Goal: Transaction & Acquisition: Purchase product/service

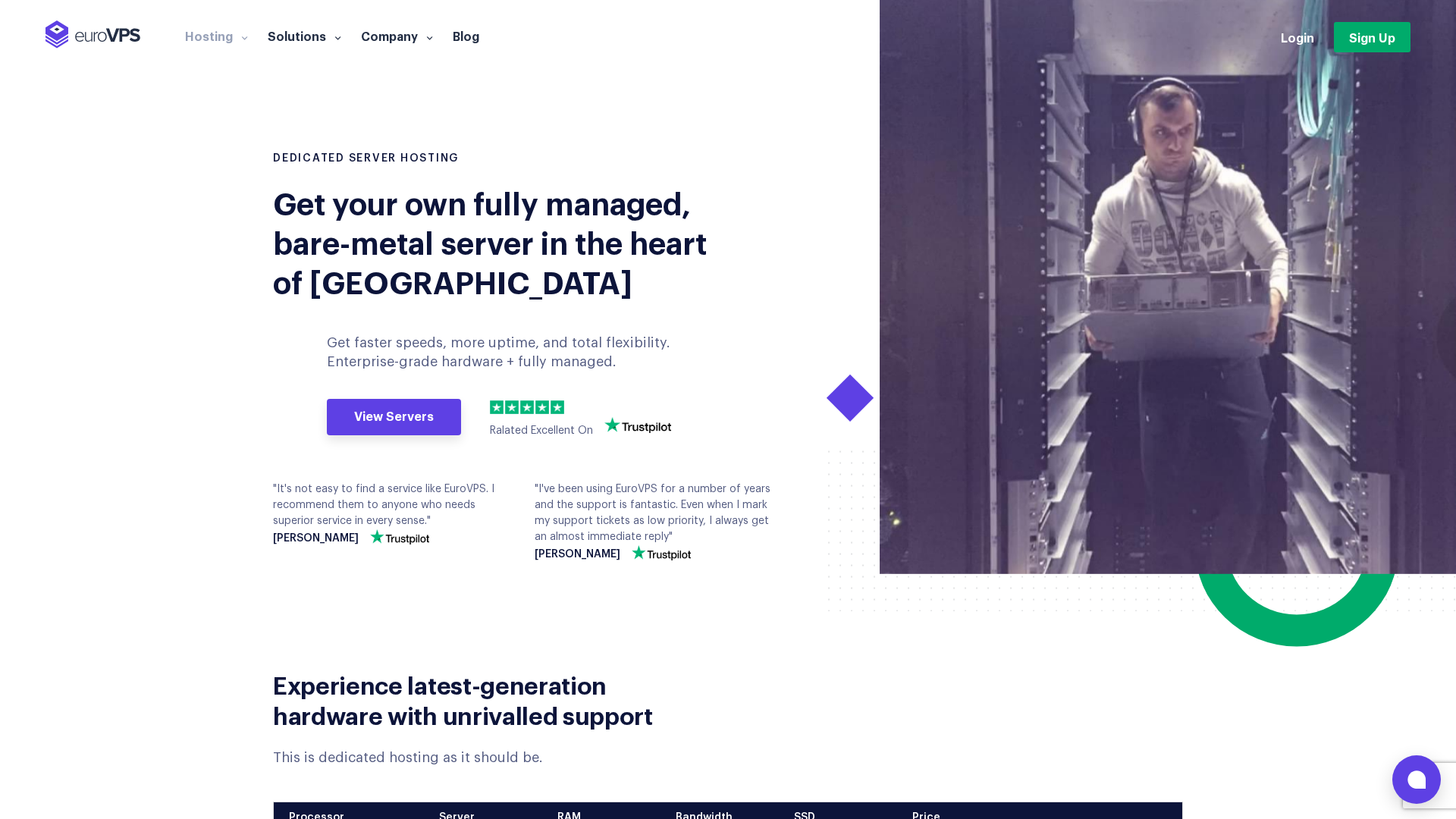
scroll to position [464, 0]
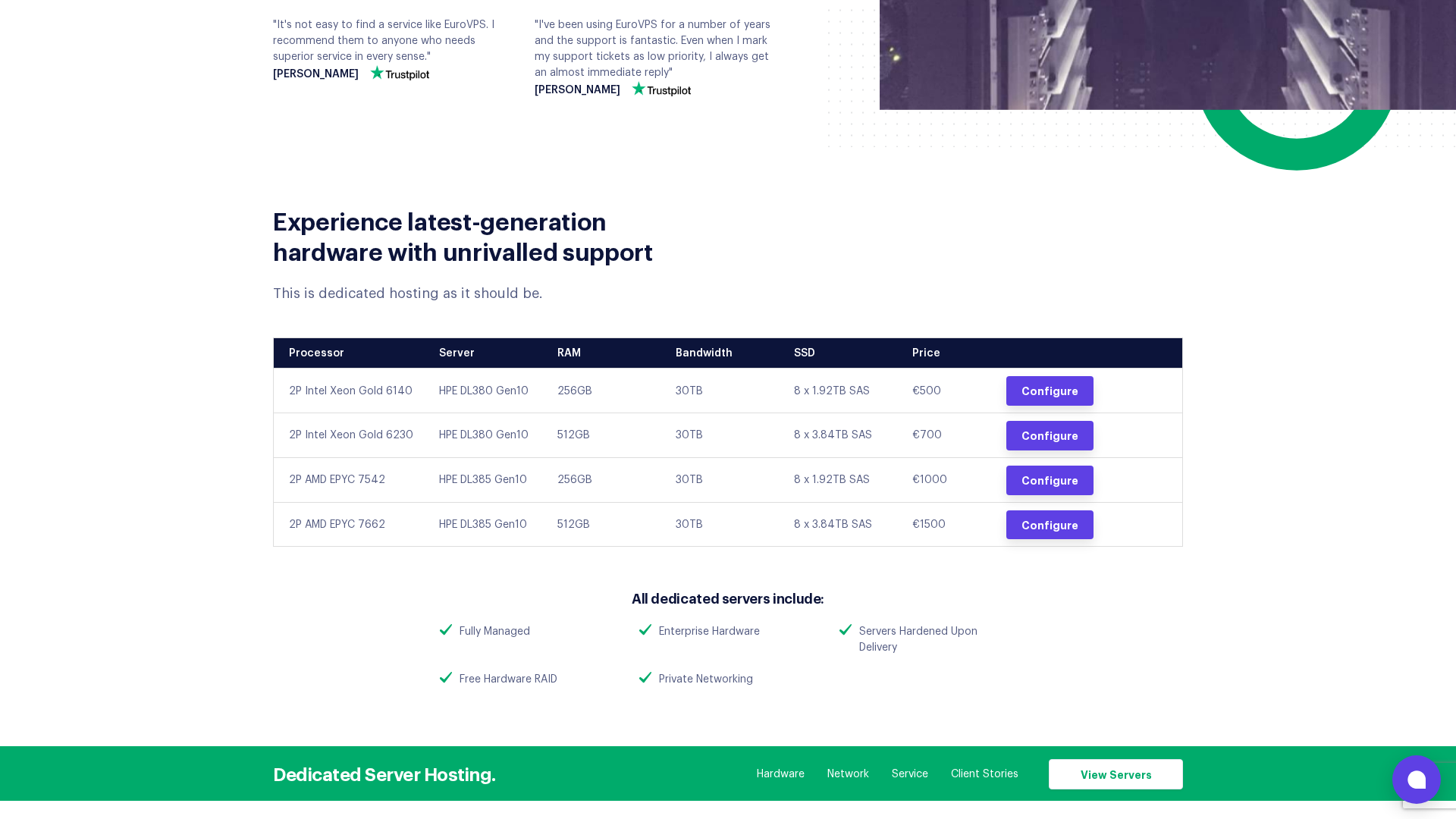
click at [350, 395] on td "2P Intel Xeon Gold 6140" at bounding box center [351, 391] width 155 height 45
click at [464, 389] on td "HPE DL380 Gen10" at bounding box center [487, 391] width 118 height 45
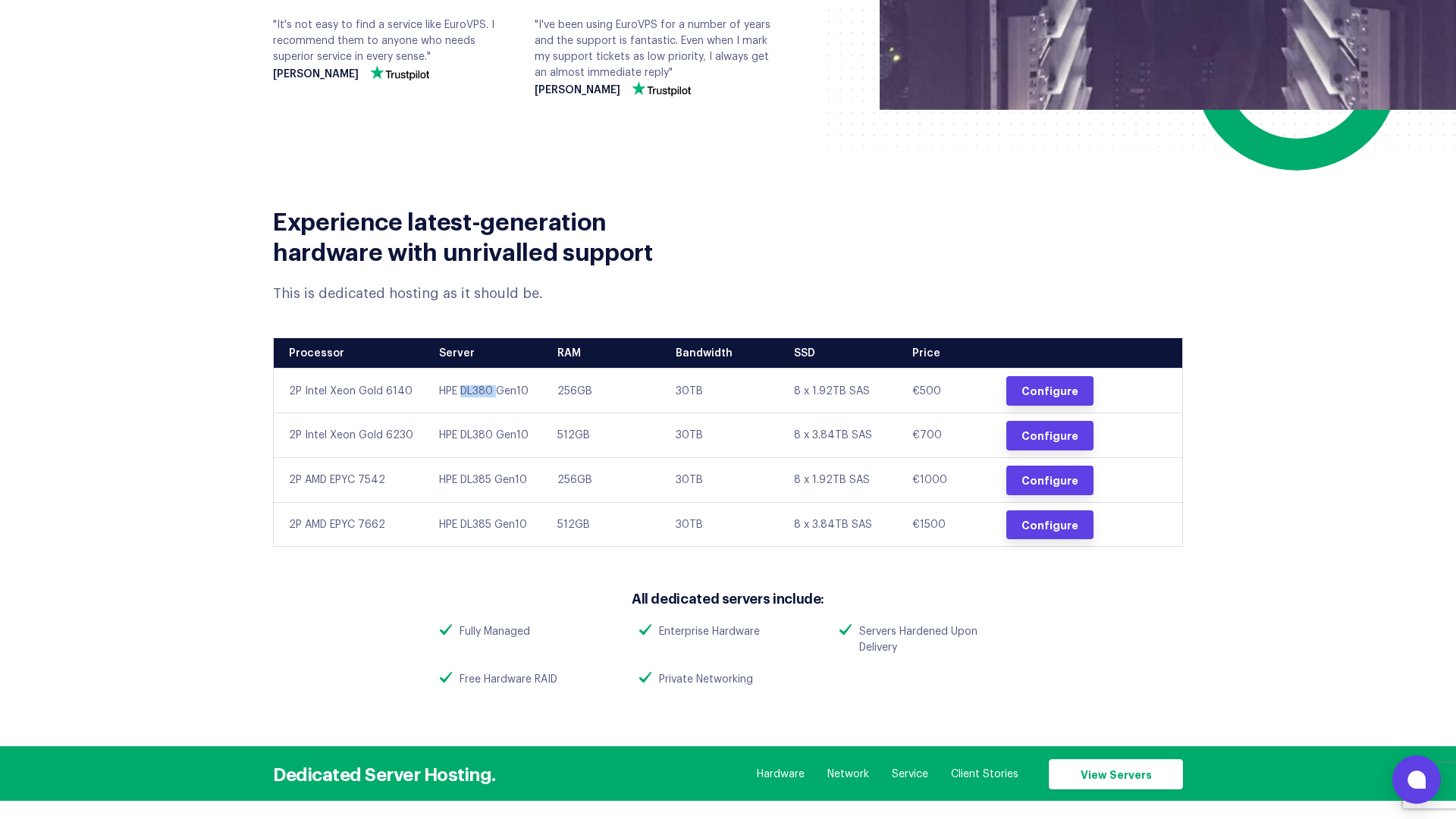
click at [464, 389] on td "HPE DL380 Gen10" at bounding box center [487, 391] width 118 height 45
click at [574, 395] on td "256GB" at bounding box center [605, 391] width 118 height 45
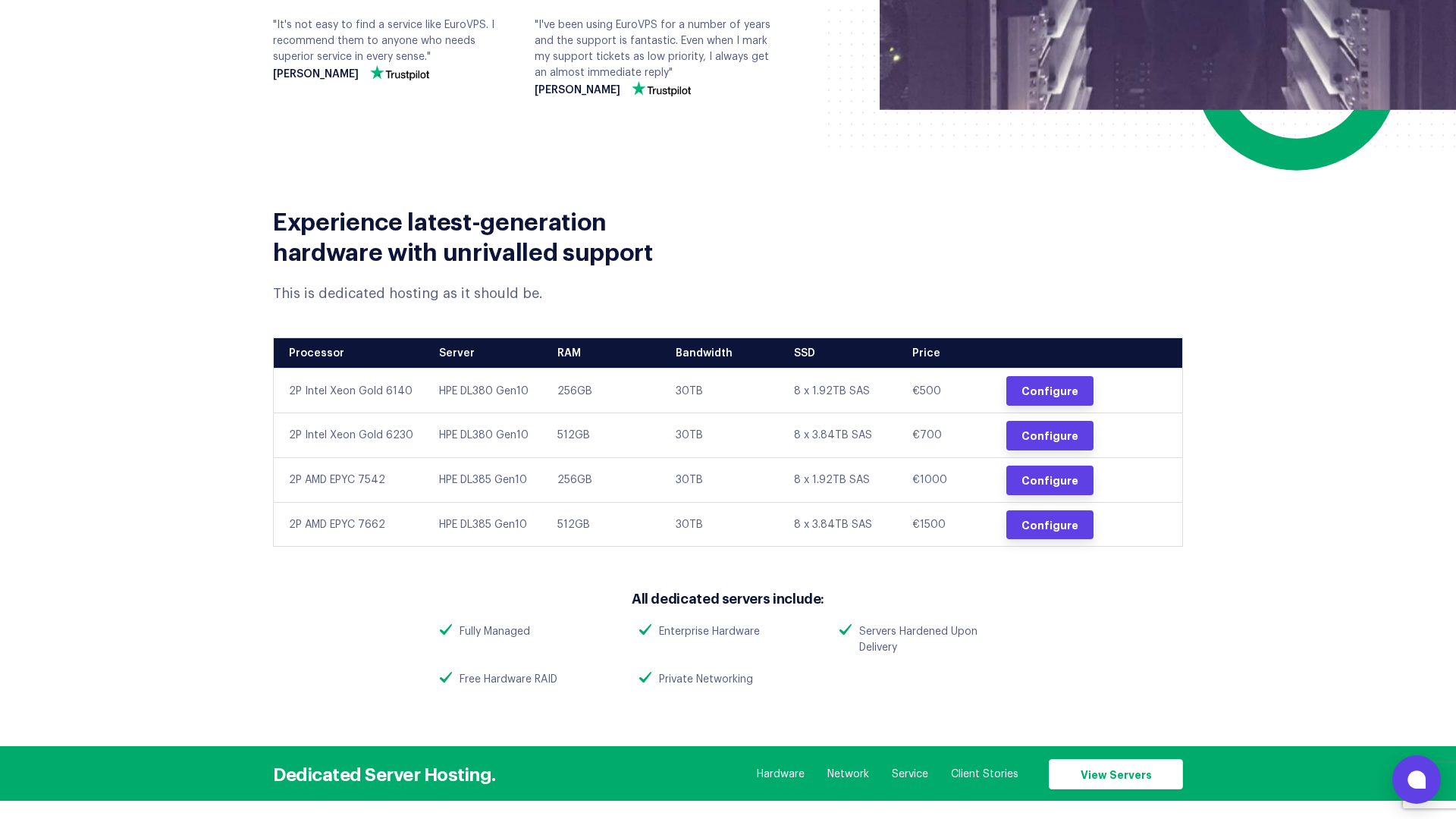
click at [694, 389] on td "30TB" at bounding box center [723, 391] width 118 height 45
click at [841, 383] on td "8 x 1.92TB SAS" at bounding box center [841, 391] width 118 height 45
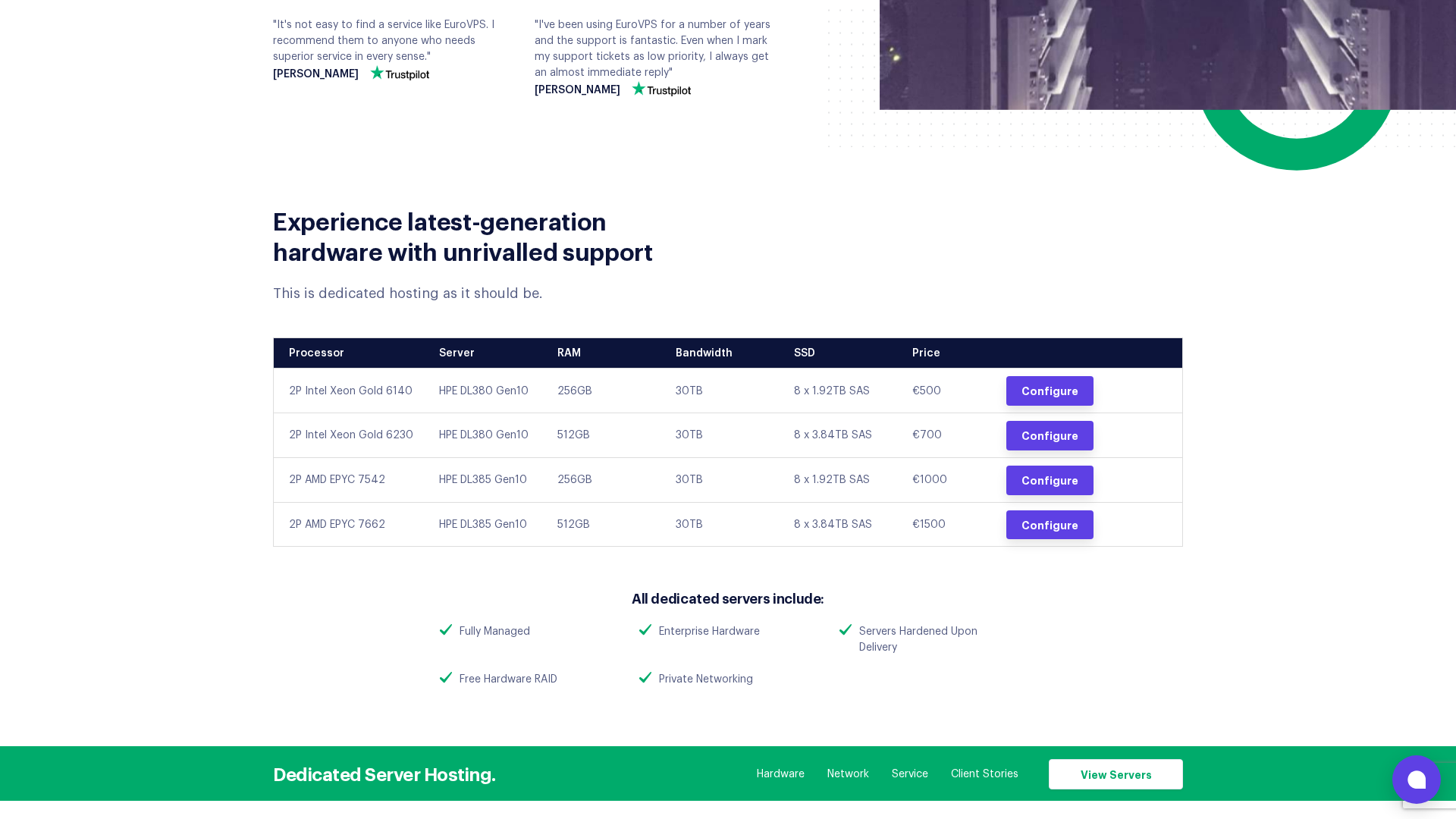
click at [841, 383] on td "8 x 1.92TB SAS" at bounding box center [841, 391] width 118 height 45
click at [952, 387] on td "€500" at bounding box center [948, 391] width 95 height 45
click at [844, 765] on ul "Hardware Network Service Client Stories View Servers" at bounding box center [958, 774] width 449 height 30
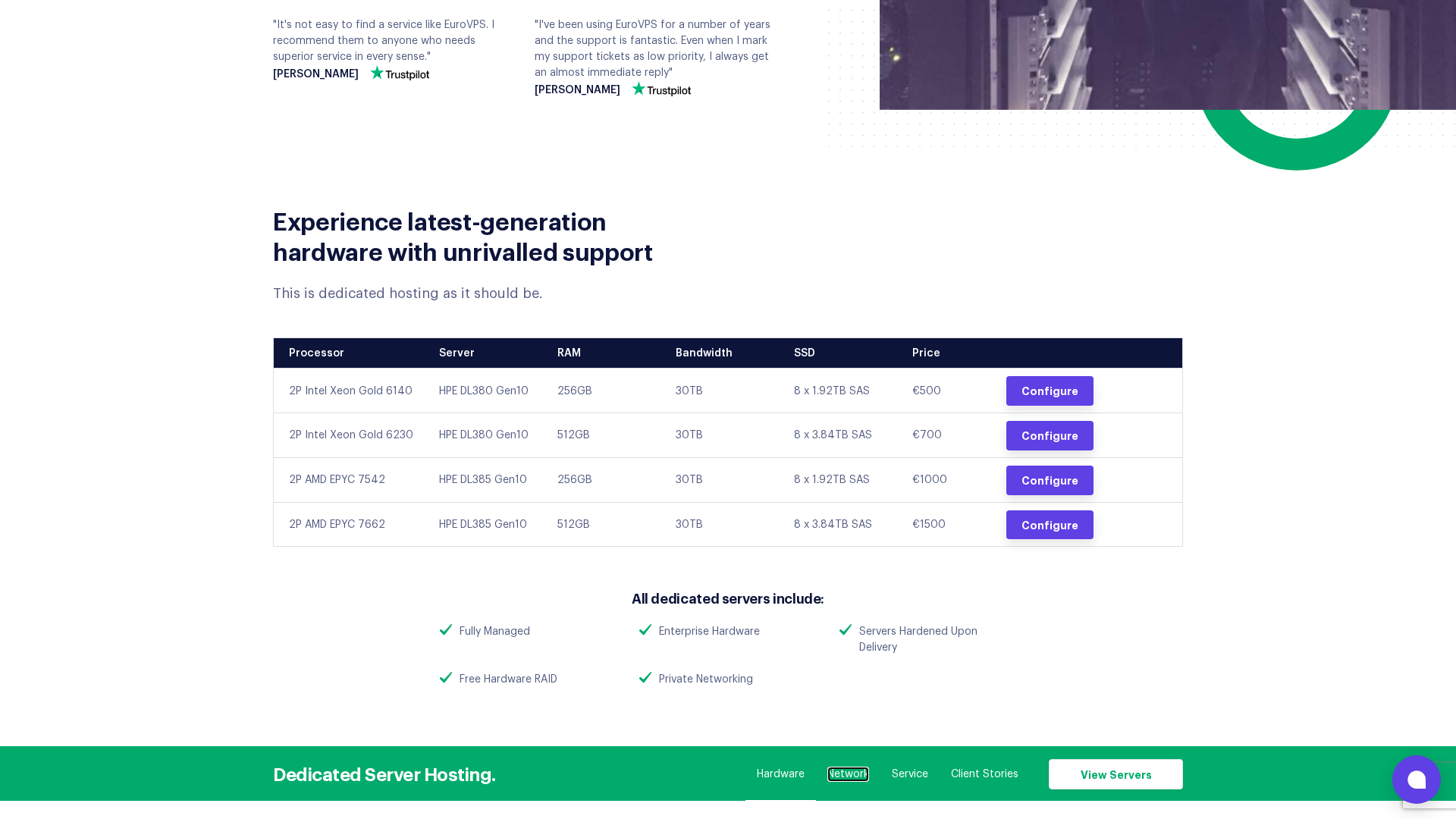
click at [846, 777] on link "Network" at bounding box center [847, 774] width 42 height 15
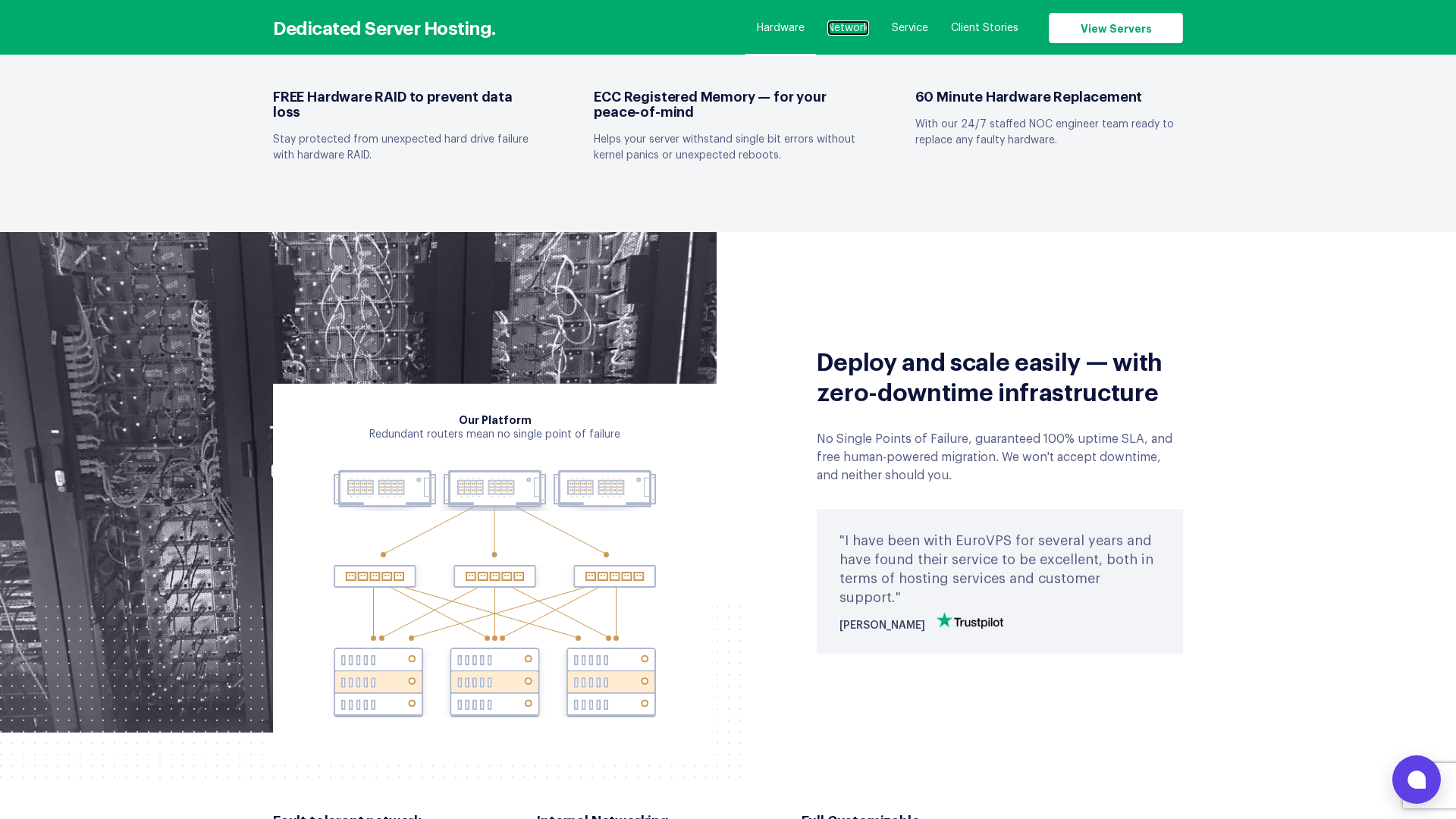
scroll to position [2074, 0]
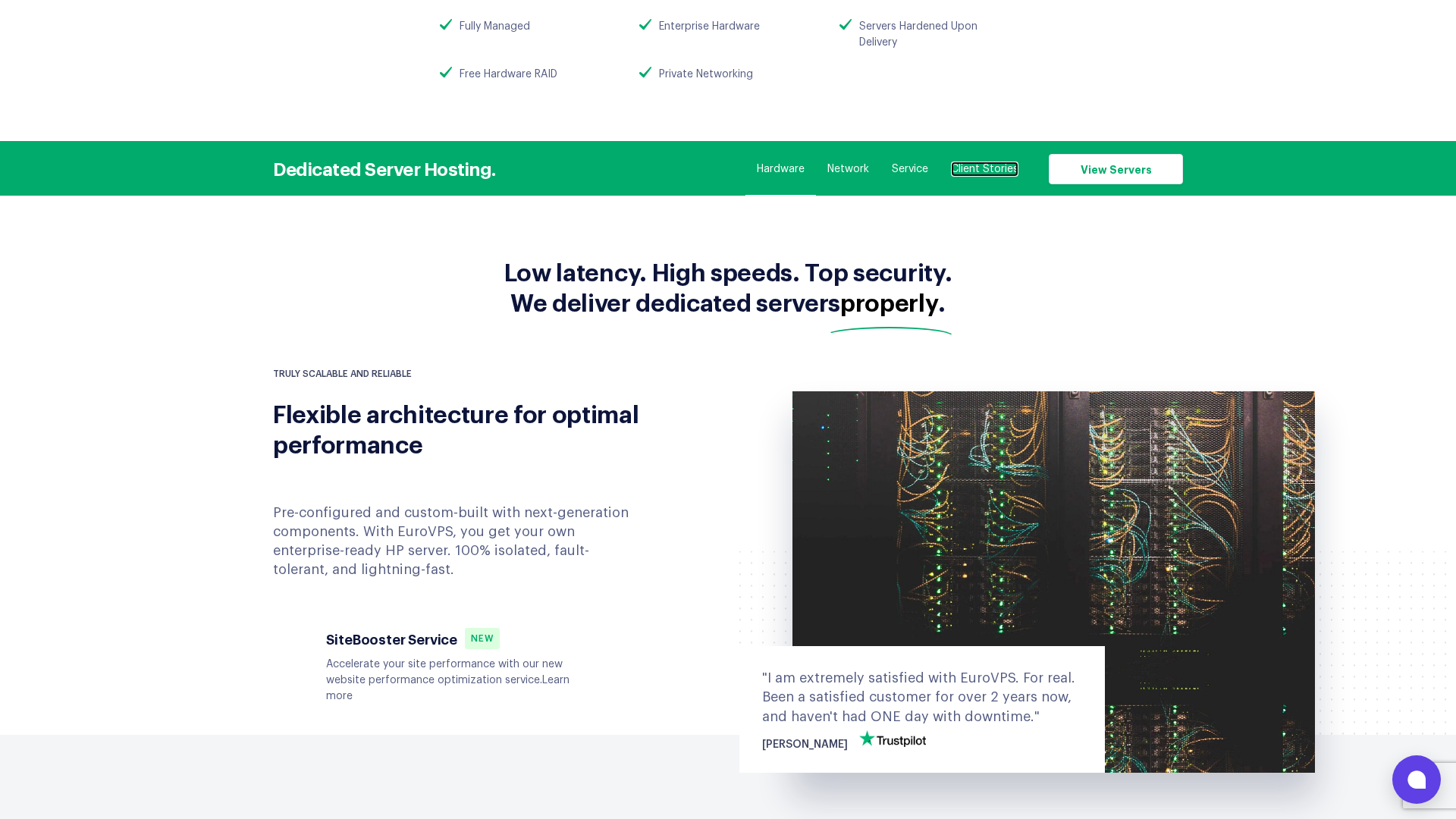
click at [966, 175] on link "Client Stories" at bounding box center [984, 169] width 68 height 15
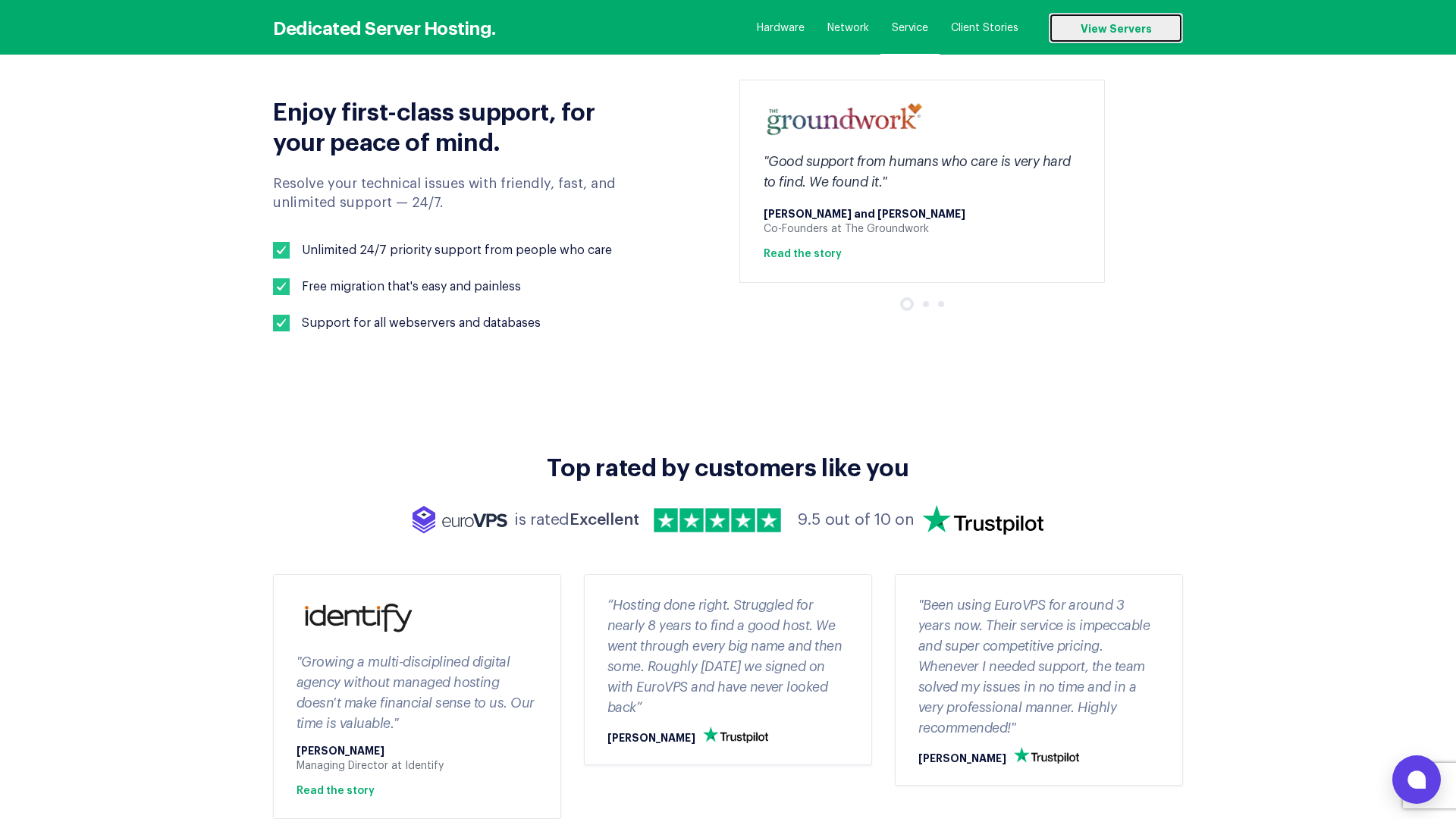
click at [1080, 37] on link "View Servers" at bounding box center [1115, 27] width 134 height 30
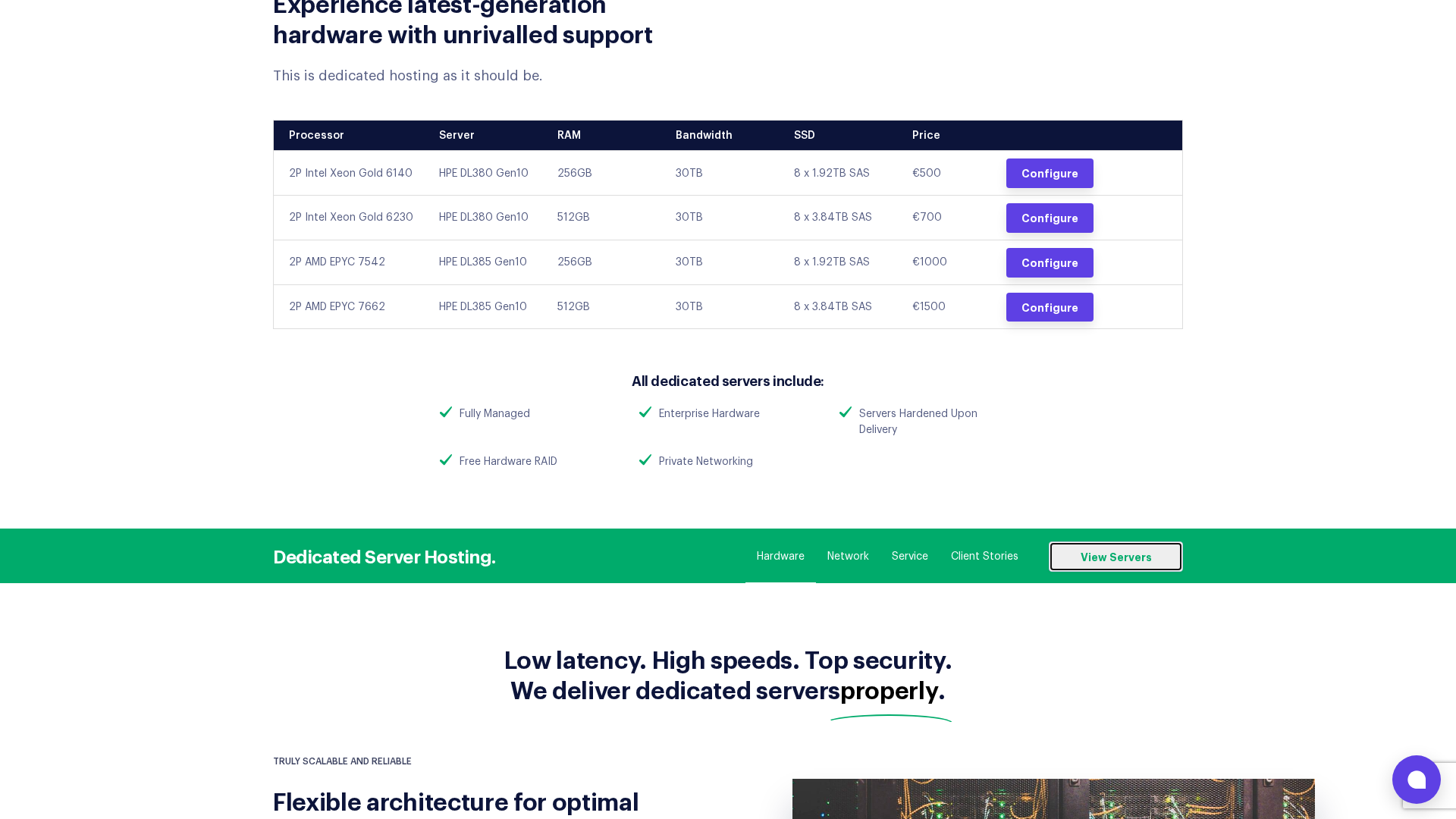
scroll to position [668, 0]
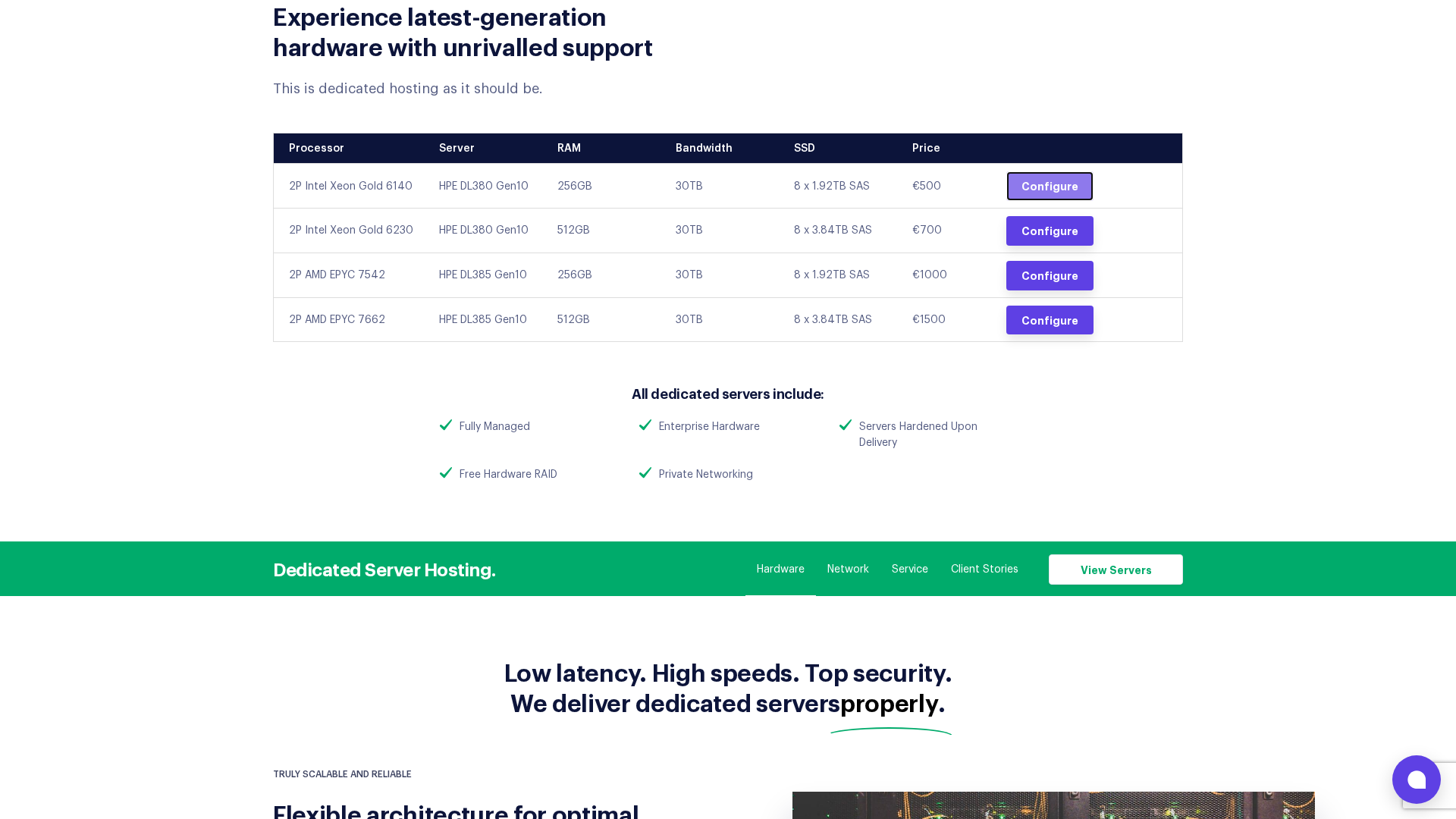
click at [1043, 182] on link "Configure" at bounding box center [1050, 186] width 87 height 30
